Goal: Information Seeking & Learning: Learn about a topic

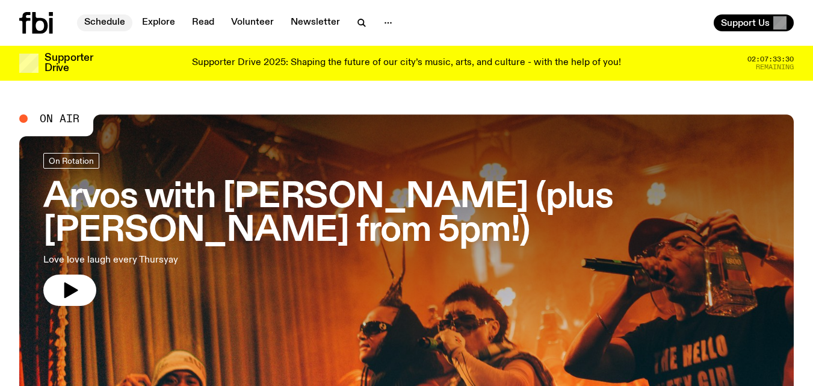
click at [96, 21] on link "Schedule" at bounding box center [104, 22] width 55 height 17
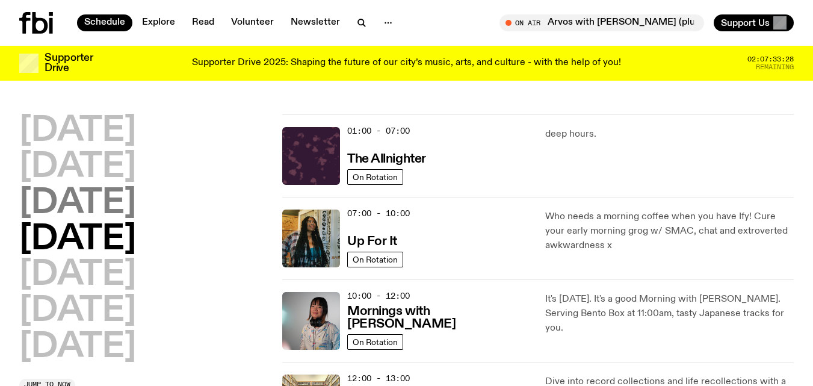
click at [120, 199] on h2 "[DATE]" at bounding box center [77, 204] width 117 height 34
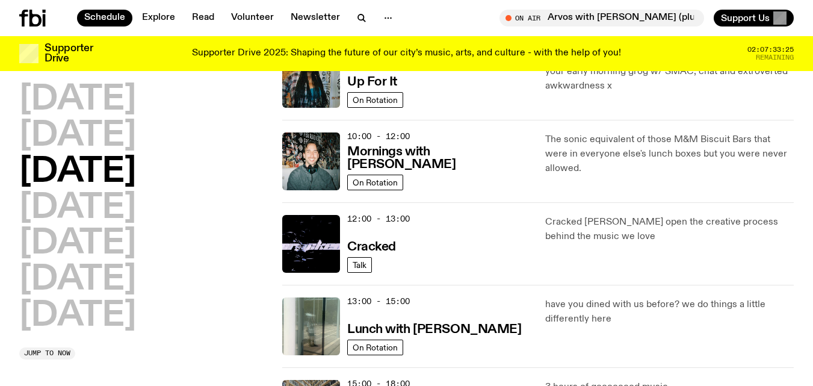
scroll to position [180, 0]
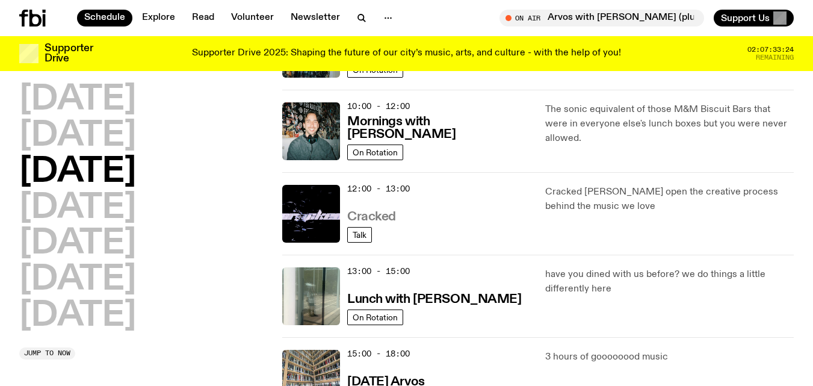
click at [374, 211] on h3 "Cracked" at bounding box center [371, 217] width 49 height 13
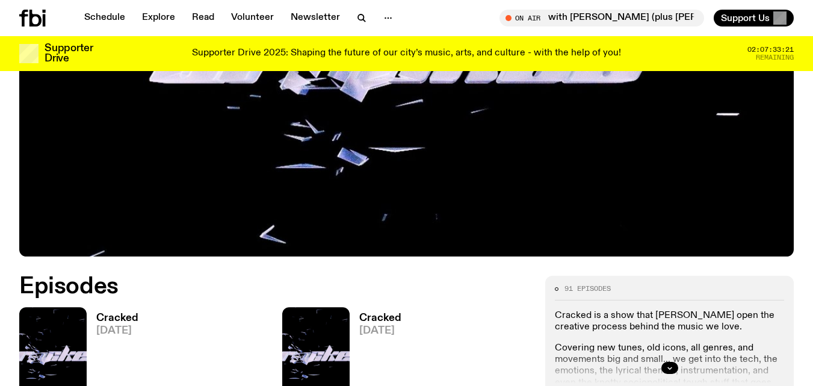
scroll to position [376, 0]
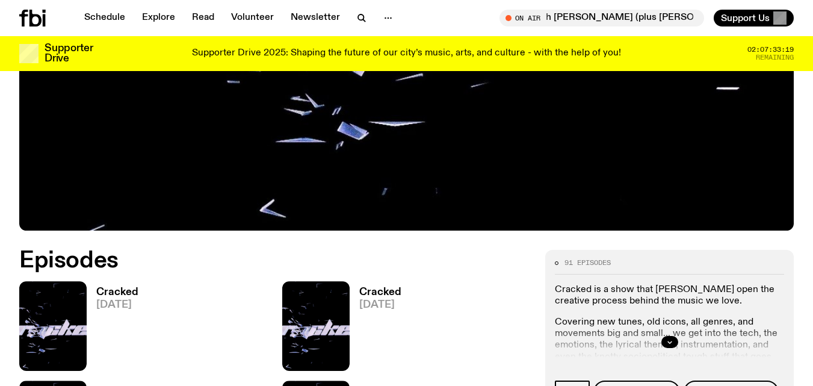
click at [100, 286] on div "Cracked [DATE]" at bounding box center [113, 326] width 52 height 90
click at [102, 290] on h3 "Cracked" at bounding box center [117, 292] width 42 height 10
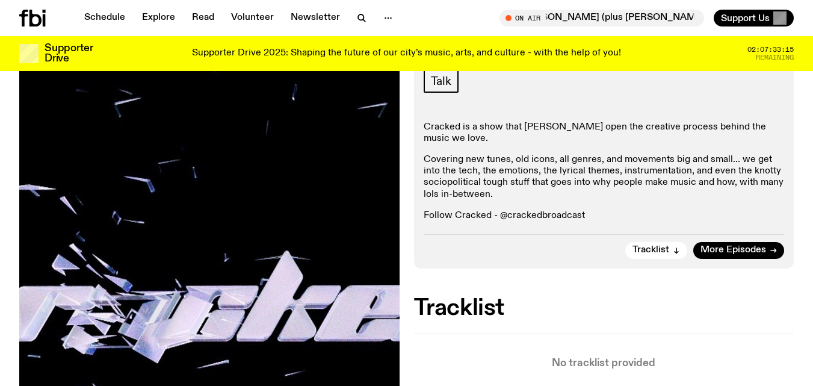
scroll to position [231, 0]
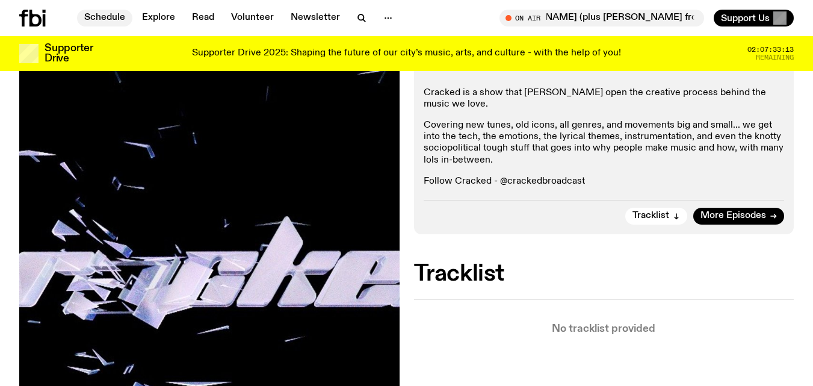
click at [113, 21] on link "Schedule" at bounding box center [104, 18] width 55 height 17
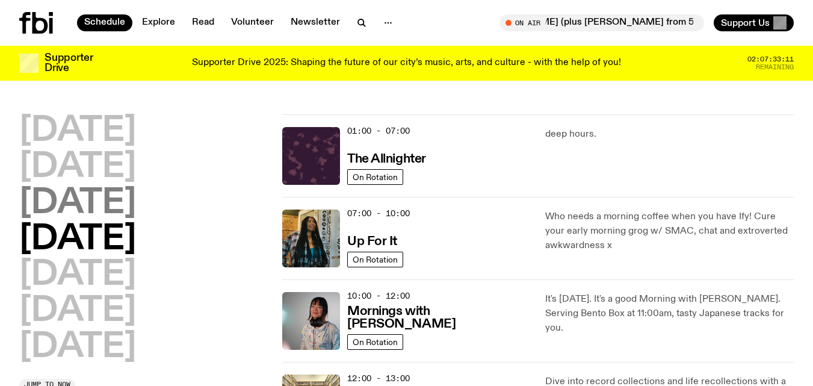
click at [79, 201] on h2 "[DATE]" at bounding box center [77, 204] width 117 height 34
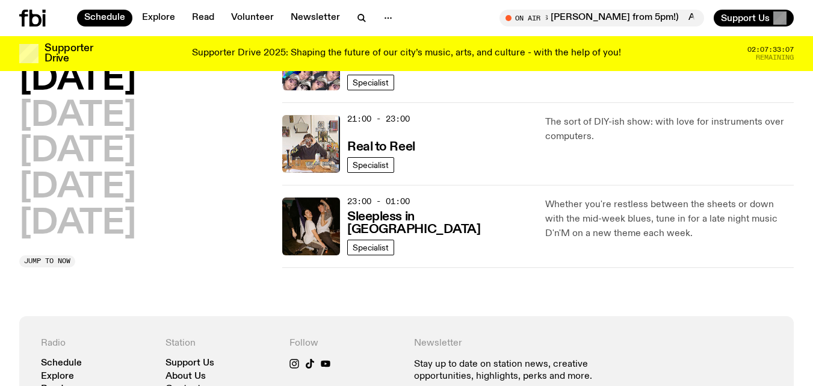
scroll to position [634, 0]
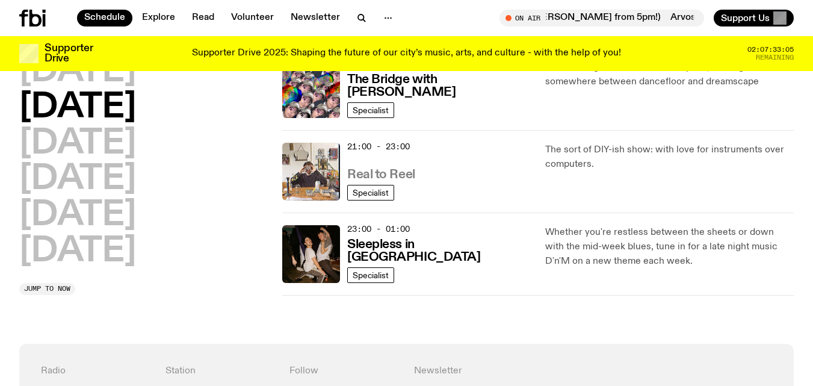
click at [367, 170] on h3 "Real to Reel" at bounding box center [381, 174] width 68 height 13
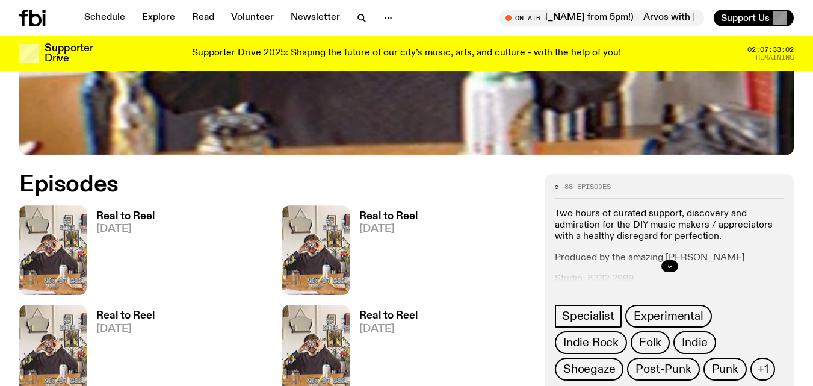
scroll to position [409, 0]
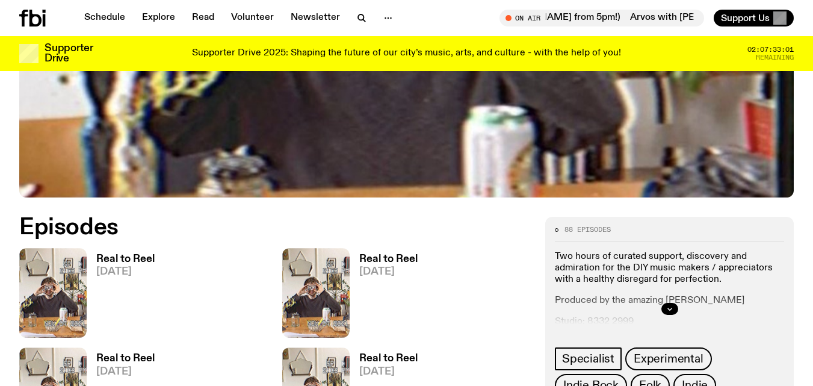
click at [114, 255] on h3 "Real to Reel" at bounding box center [125, 259] width 58 height 10
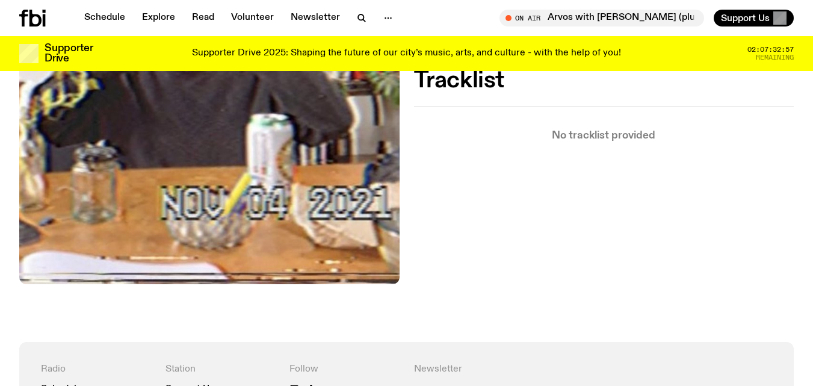
scroll to position [457, 0]
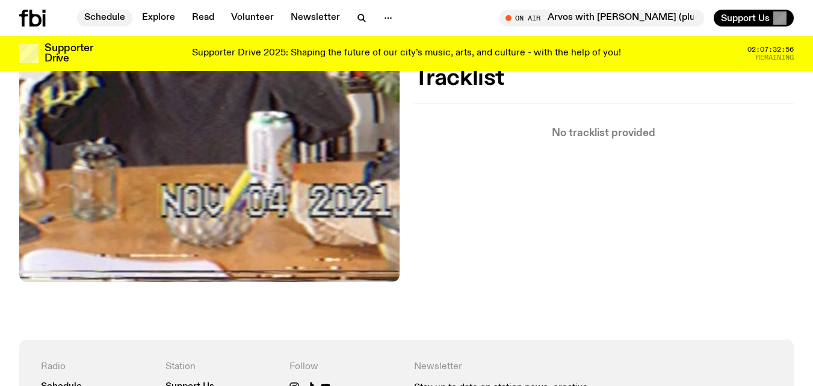
click at [111, 16] on link "Schedule" at bounding box center [104, 18] width 55 height 17
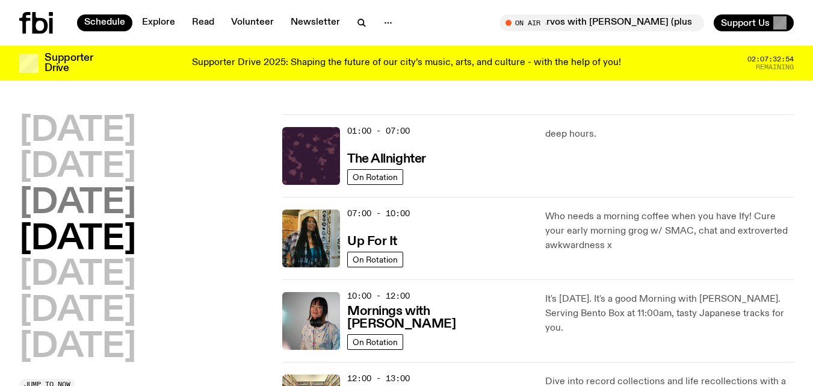
click at [75, 204] on h2 "[DATE]" at bounding box center [77, 204] width 117 height 34
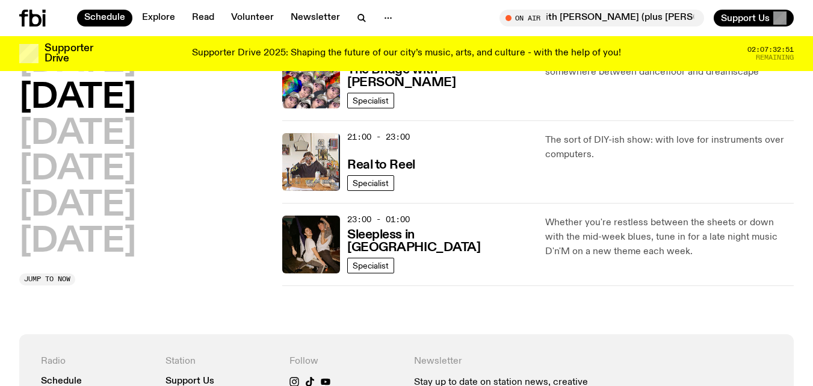
scroll to position [711, 0]
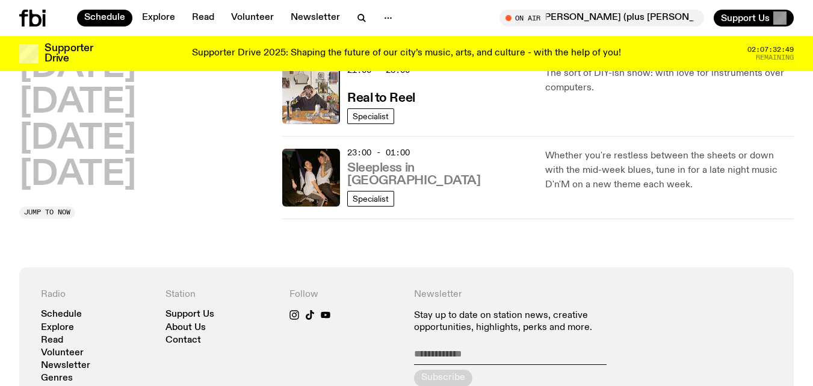
click at [423, 183] on h3 "Sleepless in [GEOGRAPHIC_DATA]" at bounding box center [439, 174] width 184 height 25
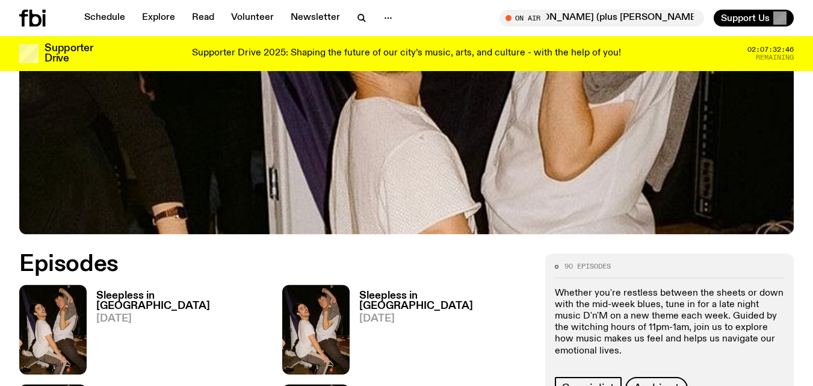
scroll to position [430, 0]
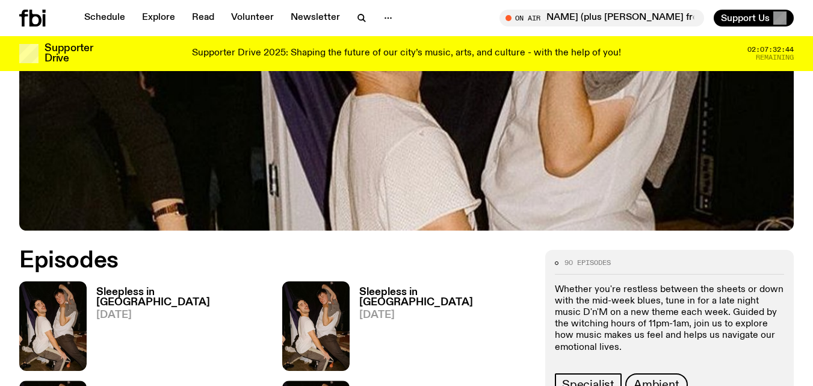
click at [152, 287] on h3 "Sleepless in [GEOGRAPHIC_DATA]" at bounding box center [181, 297] width 171 height 20
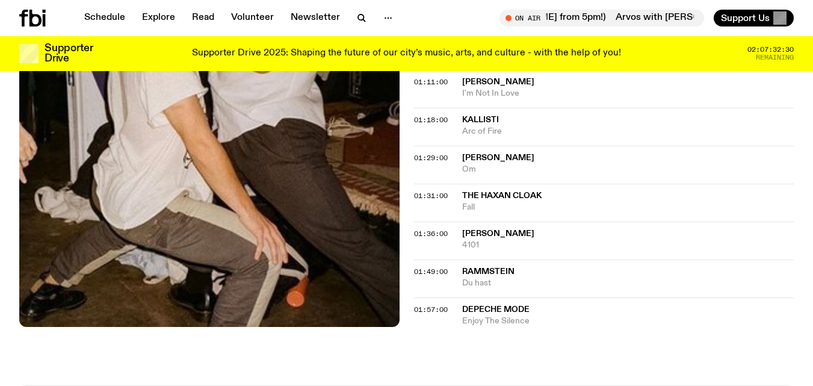
scroll to position [833, 0]
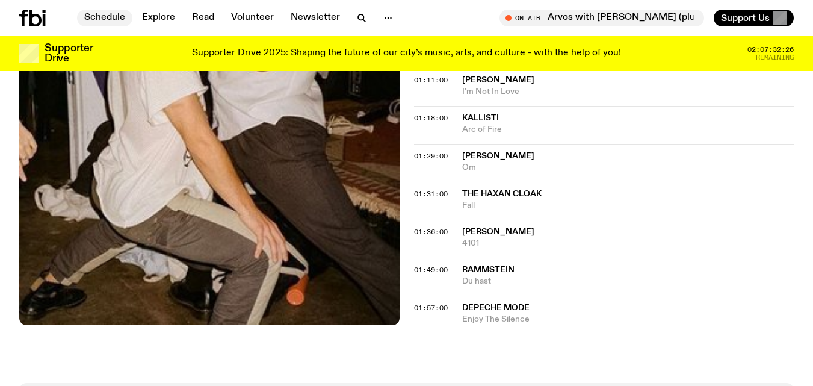
click at [110, 17] on link "Schedule" at bounding box center [104, 18] width 55 height 17
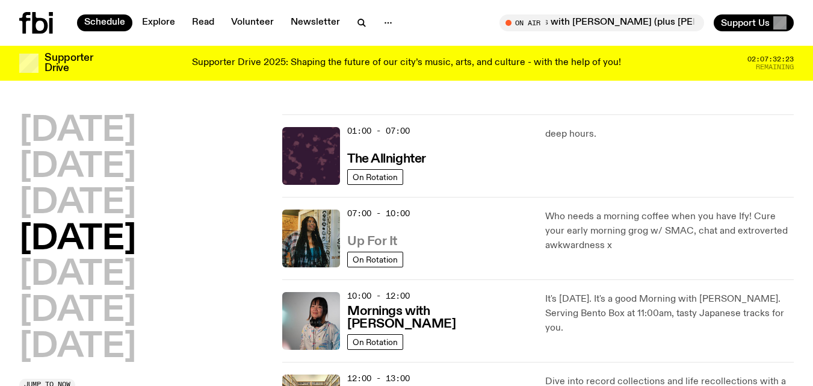
click at [370, 243] on h3 "Up For It" at bounding box center [372, 241] width 50 height 13
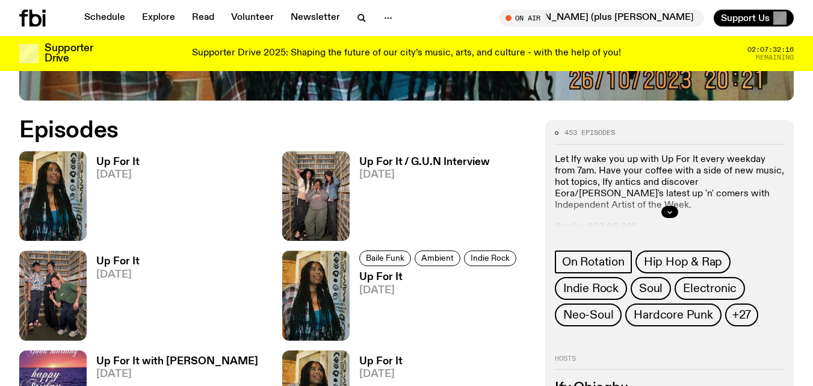
scroll to position [509, 0]
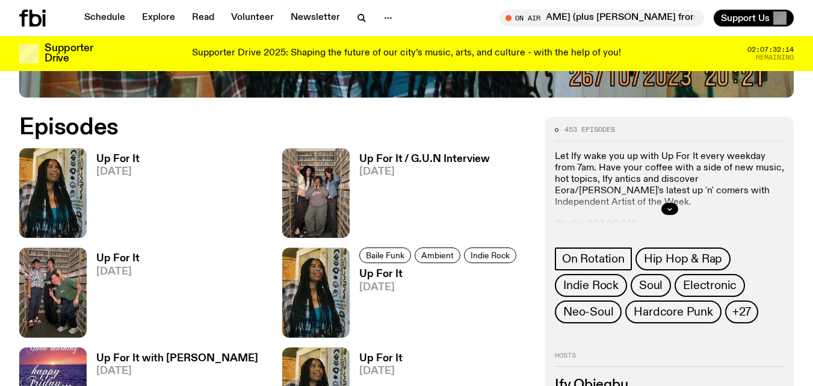
click at [107, 156] on h3 "Up For It" at bounding box center [117, 159] width 43 height 10
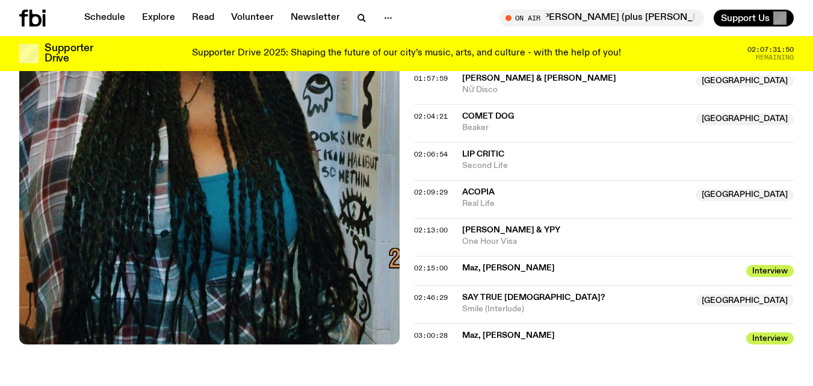
scroll to position [1300, 0]
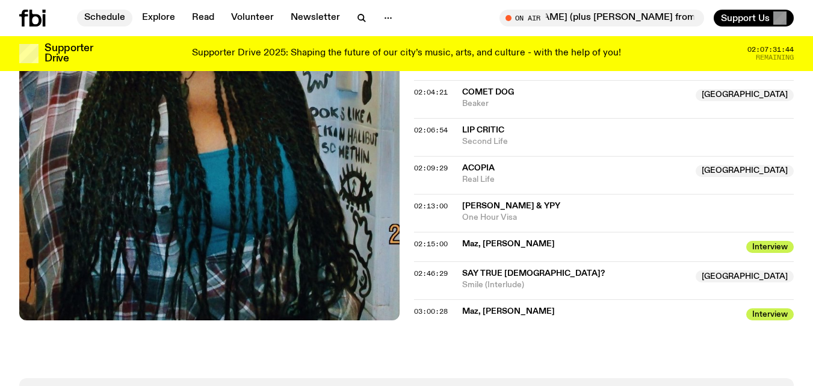
click at [98, 14] on link "Schedule" at bounding box center [104, 18] width 55 height 17
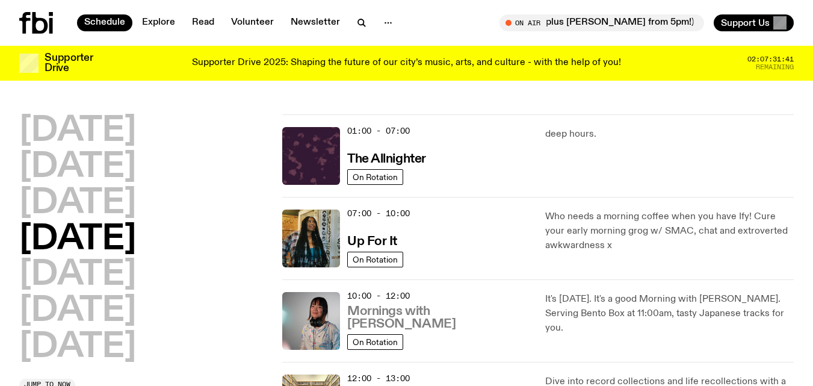
click at [428, 324] on h3 "Mornings with [PERSON_NAME]" at bounding box center [439, 317] width 184 height 25
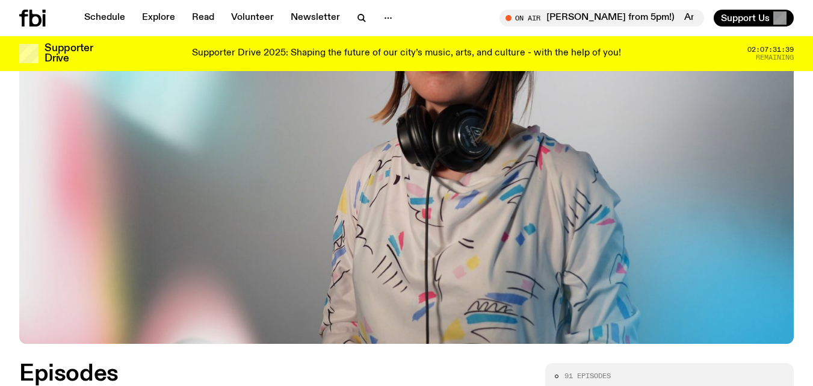
scroll to position [444, 0]
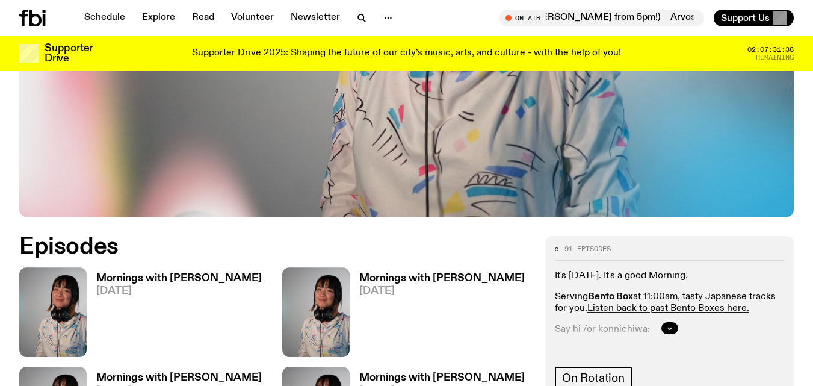
click at [160, 273] on h3 "Mornings with [PERSON_NAME]" at bounding box center [178, 278] width 165 height 10
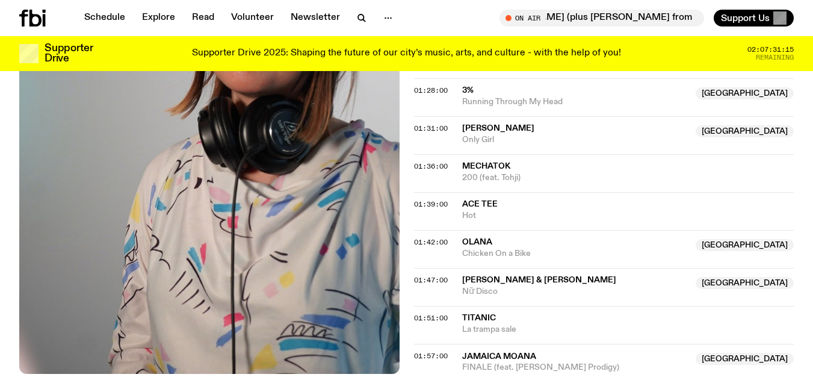
scroll to position [1293, 0]
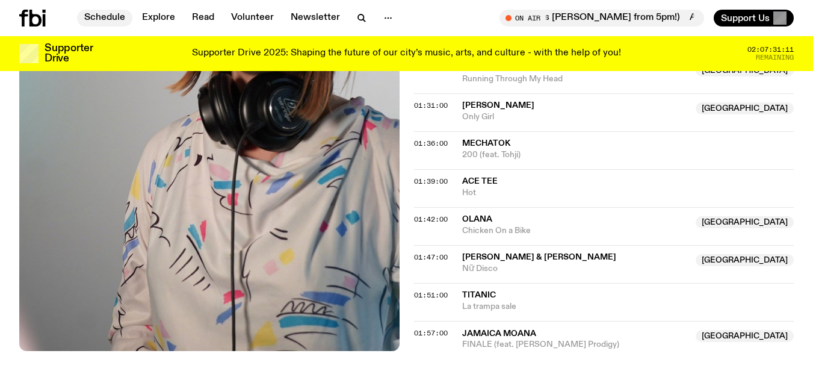
click at [118, 18] on link "Schedule" at bounding box center [104, 18] width 55 height 17
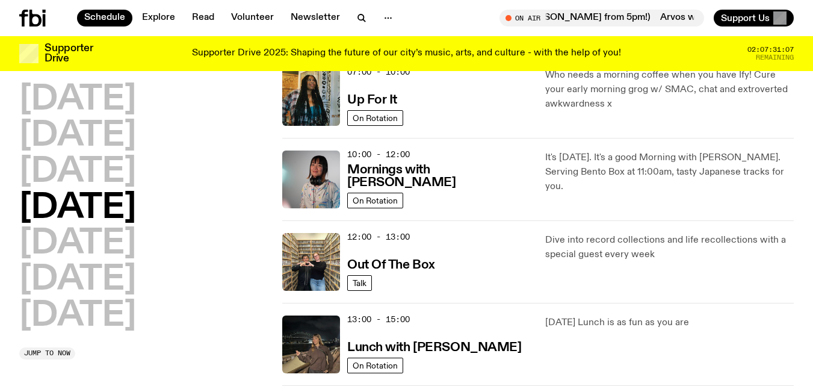
scroll to position [162, 0]
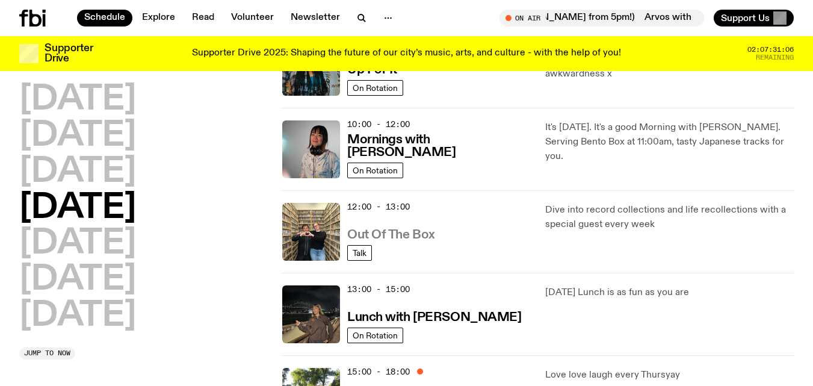
click at [389, 233] on h3 "Out Of The Box" at bounding box center [391, 235] width 88 height 13
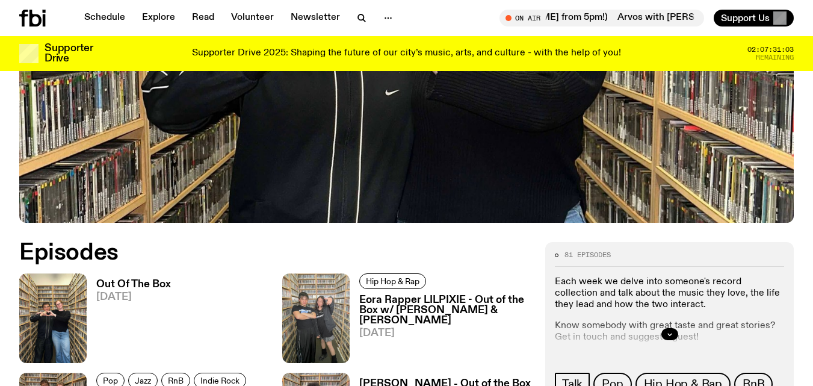
scroll to position [416, 0]
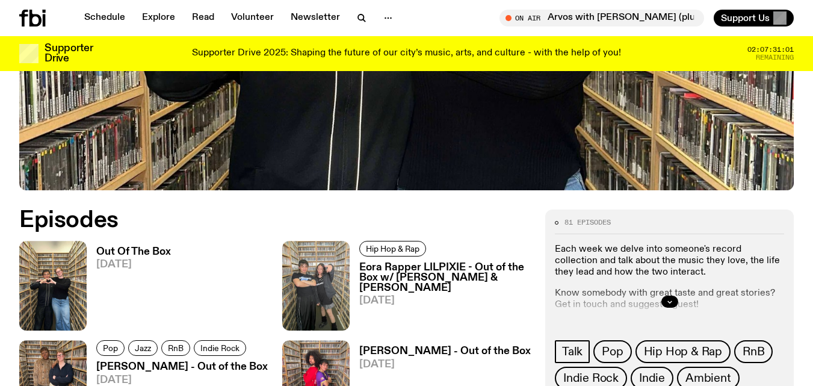
click at [120, 250] on h3 "Out Of The Box" at bounding box center [133, 252] width 75 height 10
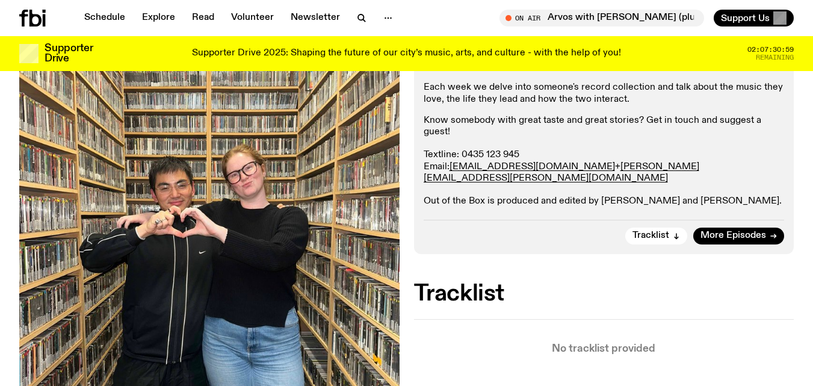
scroll to position [276, 0]
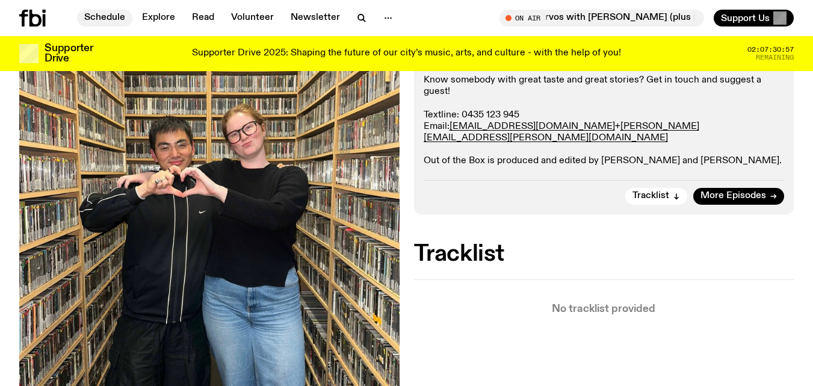
click at [120, 21] on link "Schedule" at bounding box center [104, 18] width 55 height 17
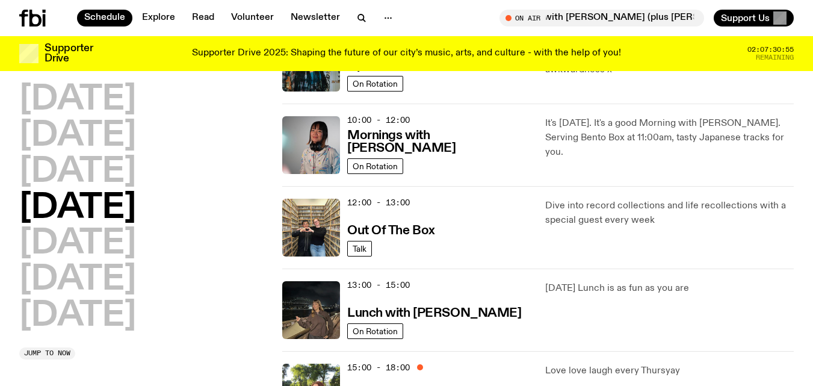
scroll to position [171, 0]
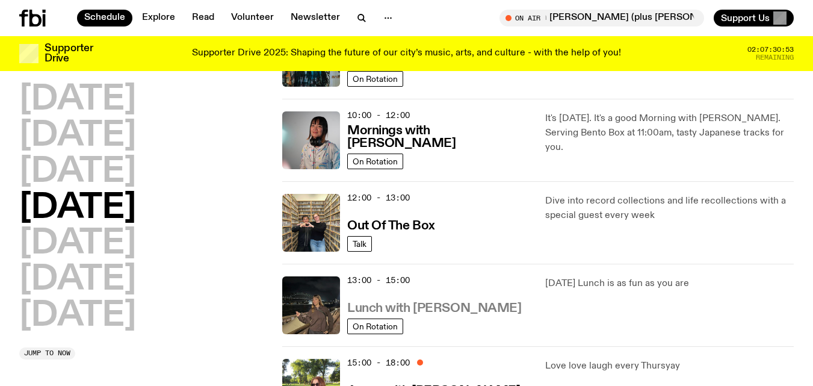
click at [449, 307] on h3 "Lunch with [PERSON_NAME]" at bounding box center [434, 308] width 174 height 13
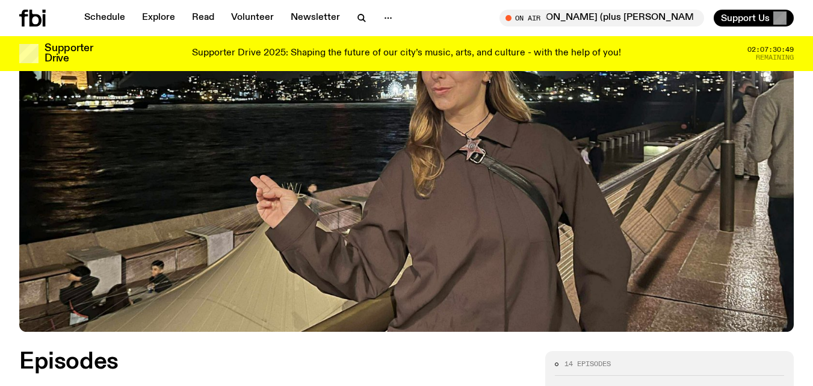
scroll to position [384, 0]
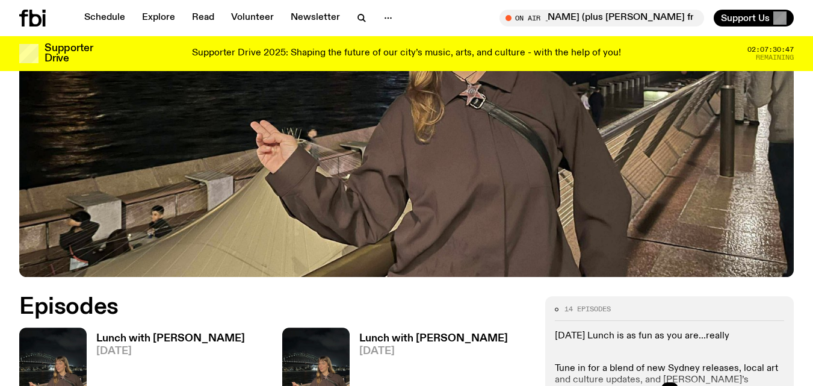
click at [133, 333] on h3 "Lunch with [PERSON_NAME]" at bounding box center [170, 338] width 149 height 10
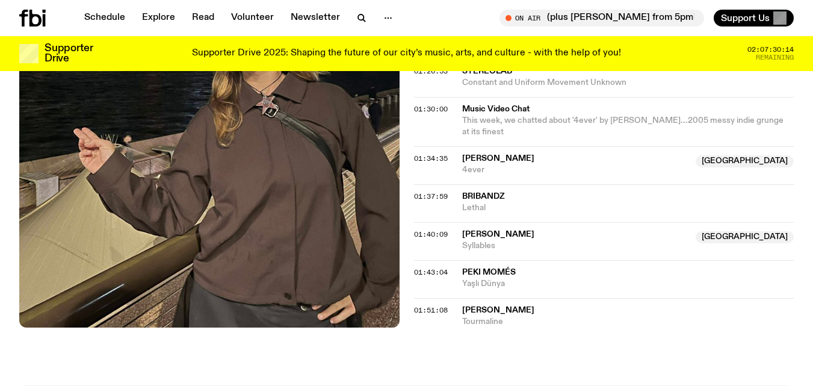
scroll to position [1253, 0]
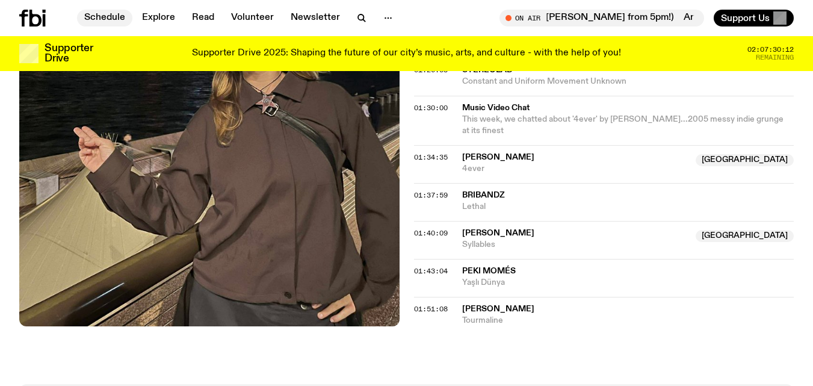
click at [121, 21] on link "Schedule" at bounding box center [104, 18] width 55 height 17
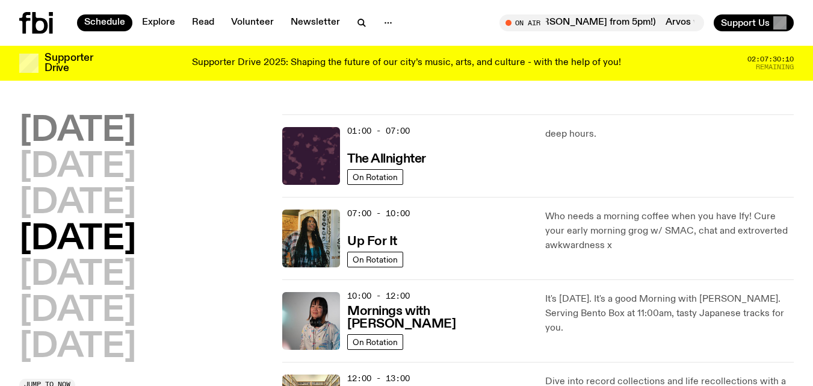
click at [108, 119] on h2 "[DATE]" at bounding box center [77, 131] width 117 height 34
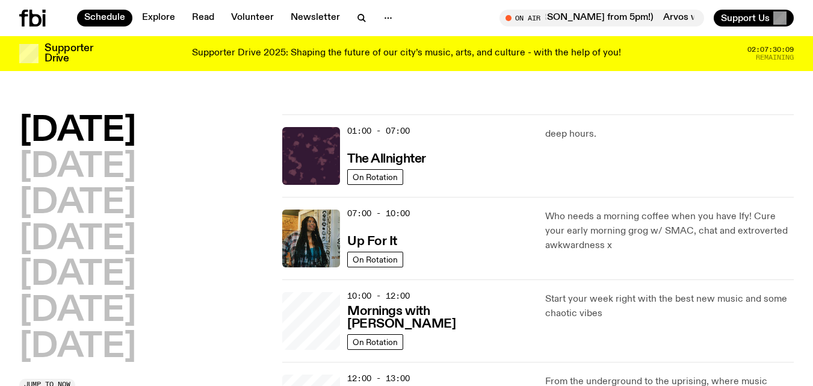
scroll to position [34, 0]
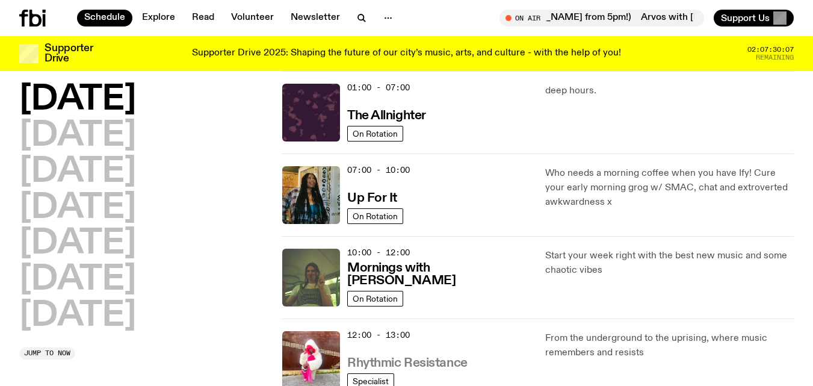
click at [404, 357] on h3 "Rhythmic Resistance" at bounding box center [407, 363] width 120 height 13
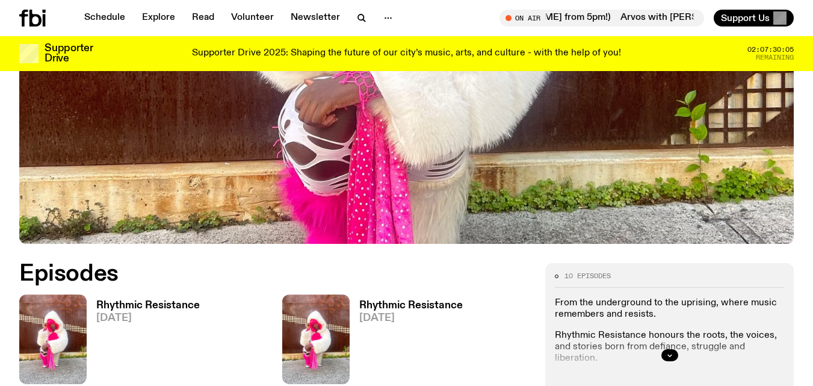
scroll to position [396, 0]
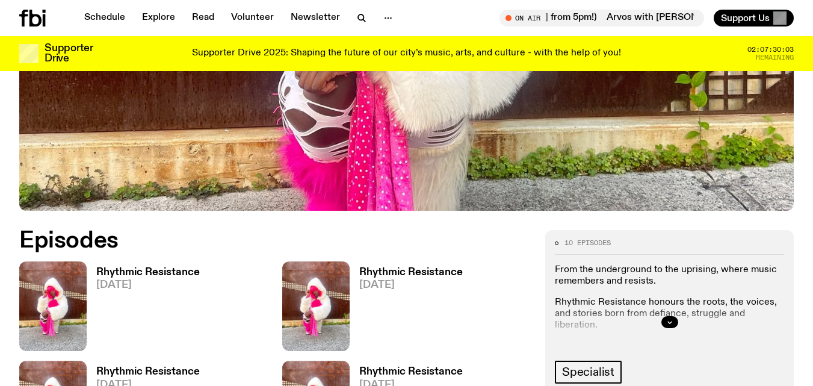
click at [181, 270] on h3 "Rhythmic Resistance" at bounding box center [148, 272] width 104 height 10
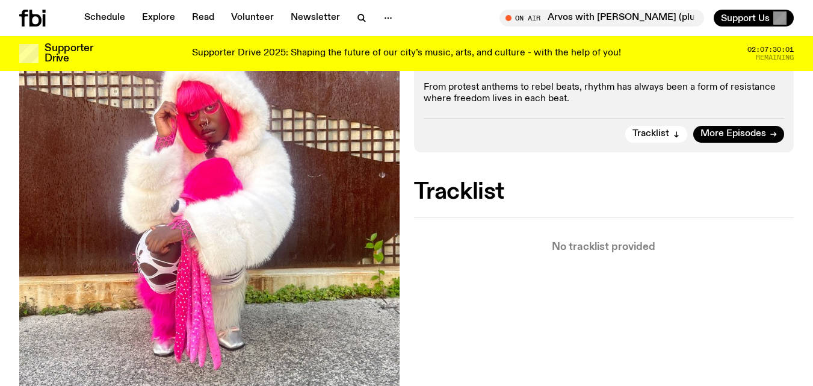
scroll to position [292, 0]
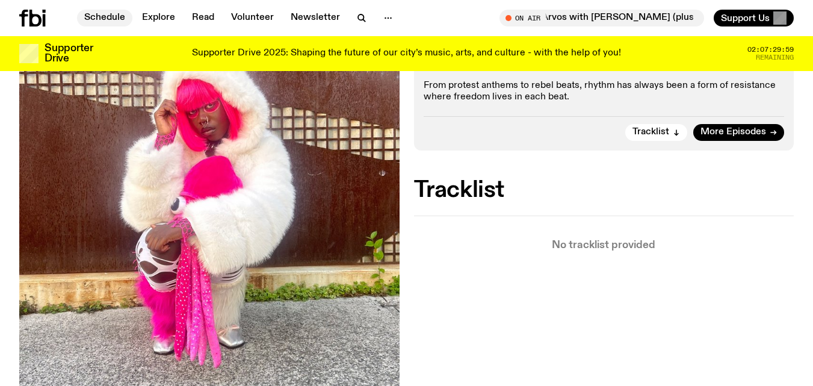
click at [121, 19] on link "Schedule" at bounding box center [104, 18] width 55 height 17
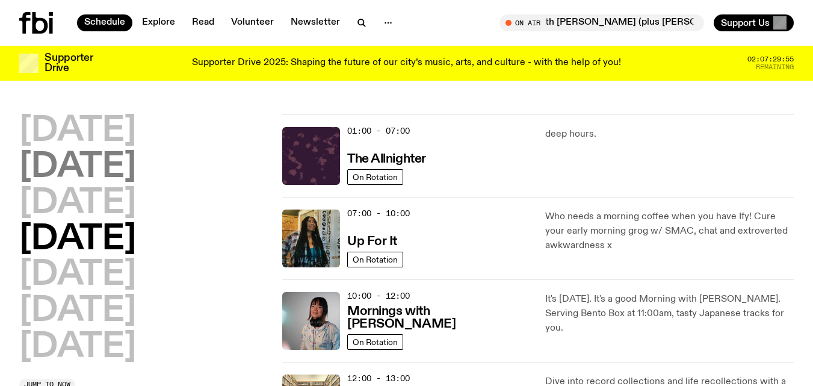
click at [136, 158] on h2 "[DATE]" at bounding box center [77, 167] width 117 height 34
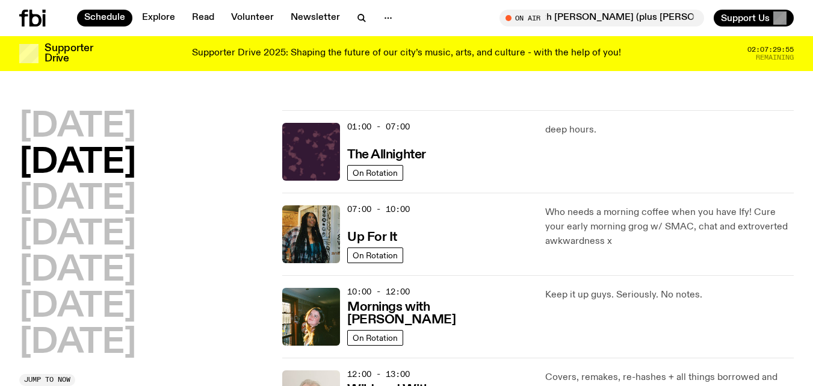
scroll to position [34, 0]
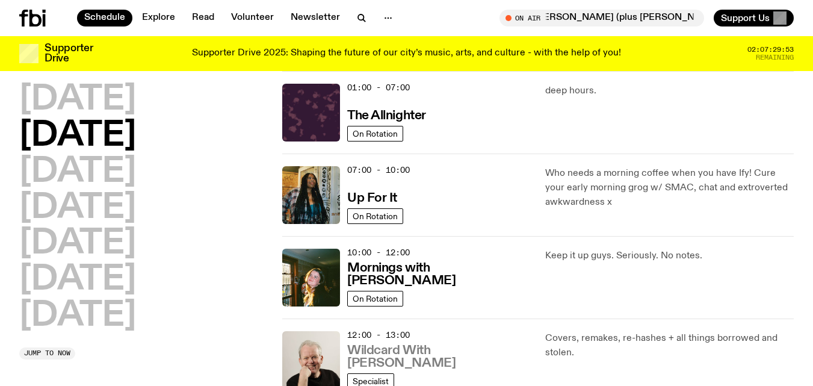
click at [441, 360] on h3 "Wildcard With [PERSON_NAME]" at bounding box center [439, 356] width 184 height 25
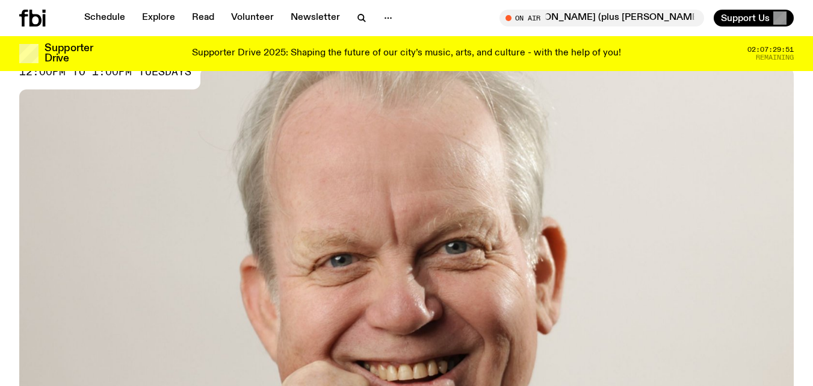
scroll to position [264, 0]
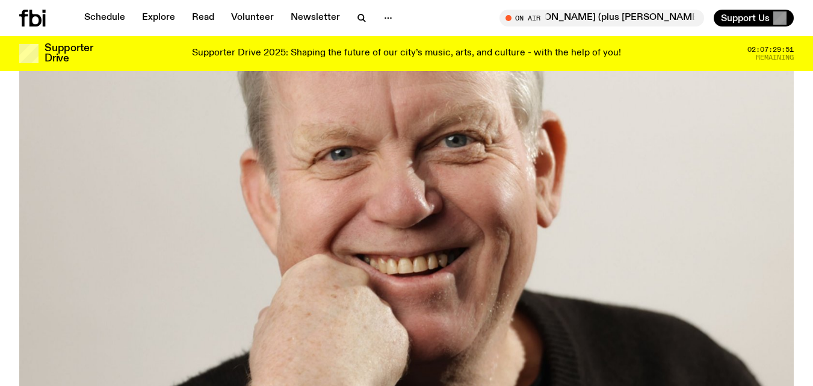
click at [806, 141] on div "Wildcard With [PERSON_NAME] 12:00pm to 1:00pm tuesdays" at bounding box center [406, 119] width 813 height 556
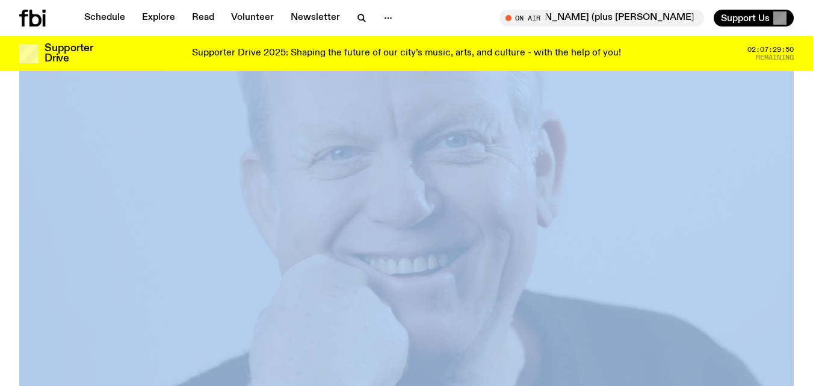
drag, startPoint x: 806, startPoint y: 141, endPoint x: 808, endPoint y: 173, distance: 31.9
click at [808, 173] on div "Wildcard With [PERSON_NAME] 12:00pm to 1:00pm tuesdays" at bounding box center [406, 119] width 813 height 556
click at [809, 171] on div "Wildcard With [PERSON_NAME] 12:00pm to 1:00pm tuesdays" at bounding box center [406, 119] width 813 height 556
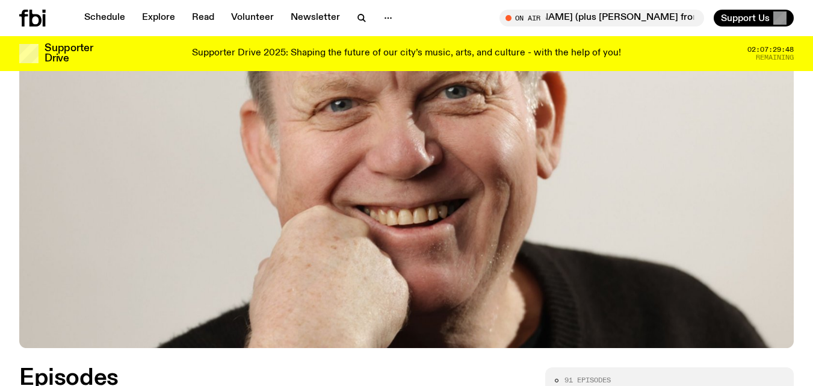
scroll to position [439, 0]
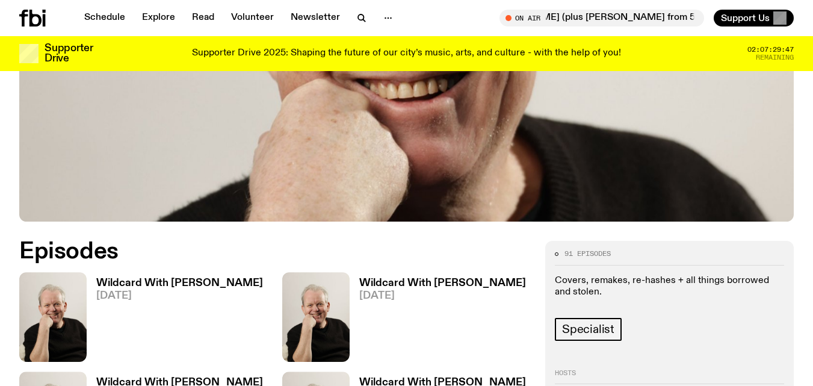
click at [206, 278] on h3 "Wildcard With [PERSON_NAME]" at bounding box center [179, 283] width 167 height 10
